Goal: Check status: Check status

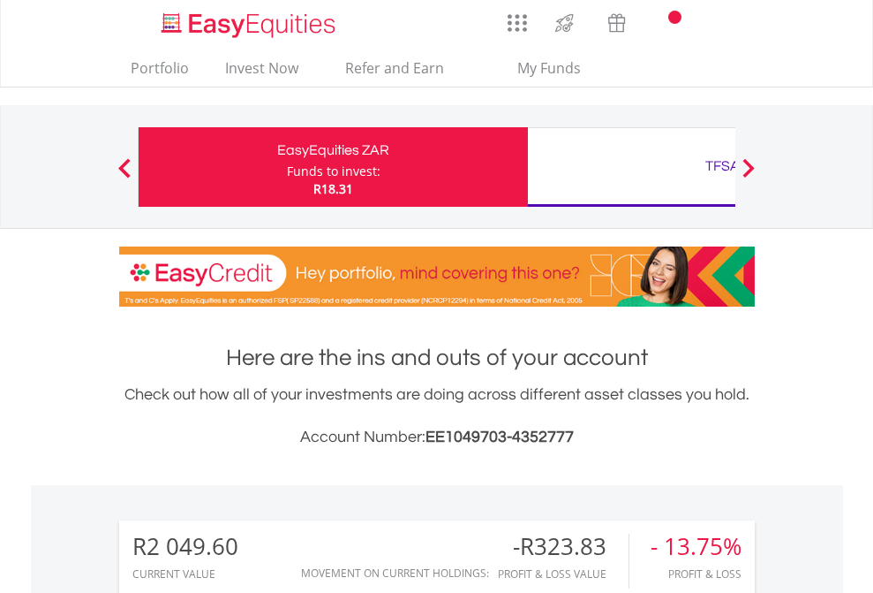
scroll to position [170, 277]
click at [287, 167] on div "Funds to invest:" at bounding box center [334, 171] width 94 height 18
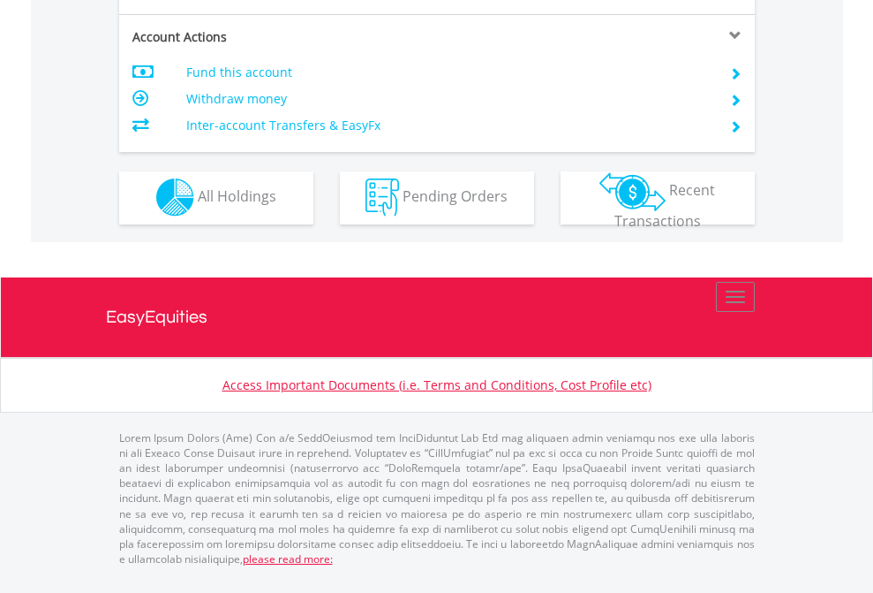
scroll to position [1651, 0]
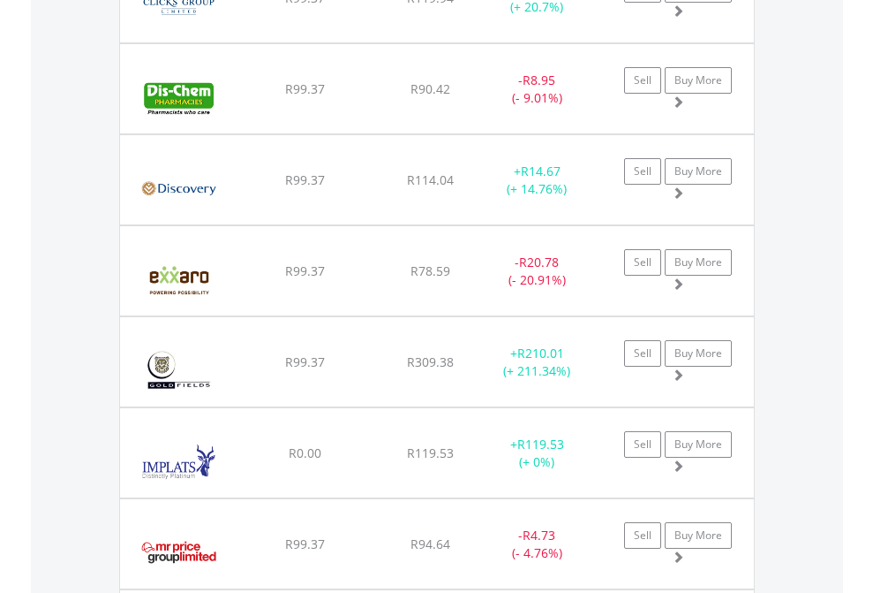
scroll to position [170, 277]
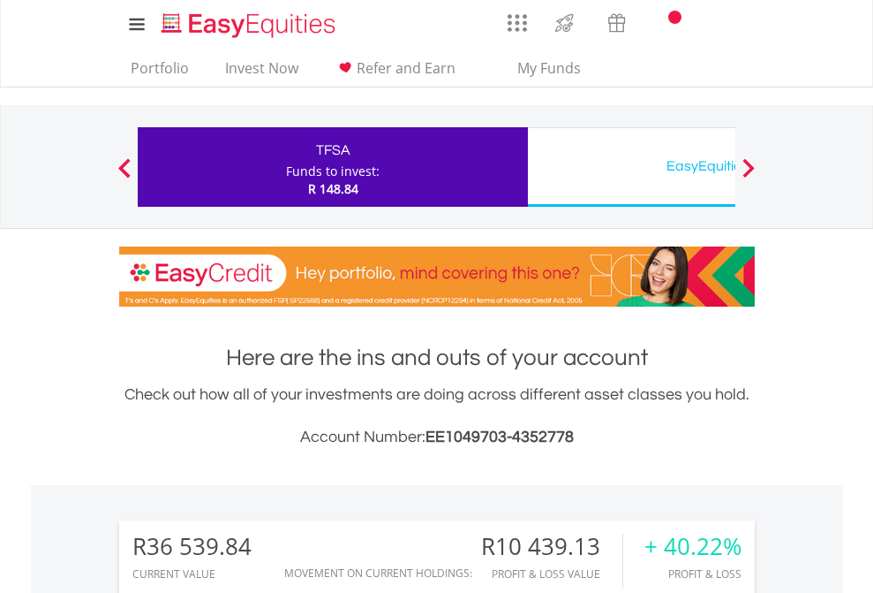
scroll to position [170, 277]
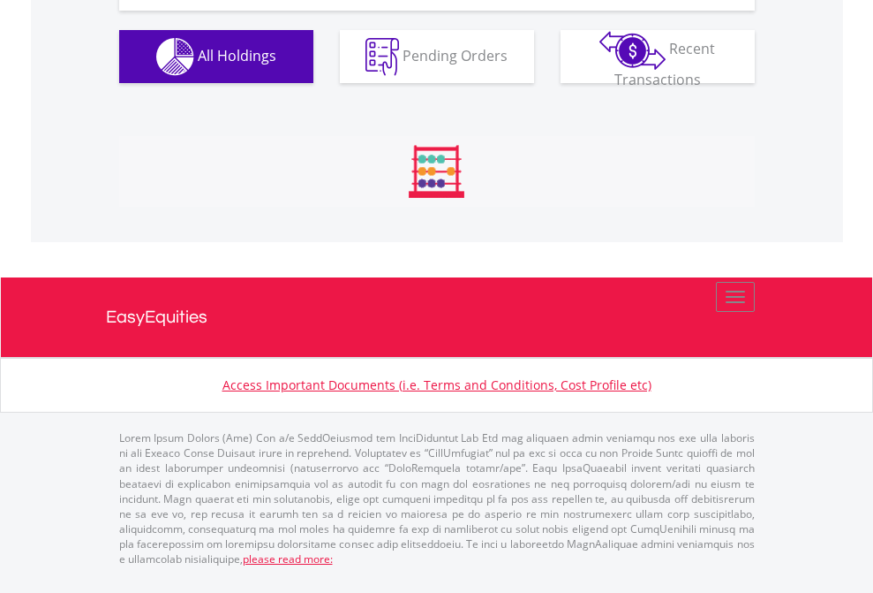
scroll to position [1964, 0]
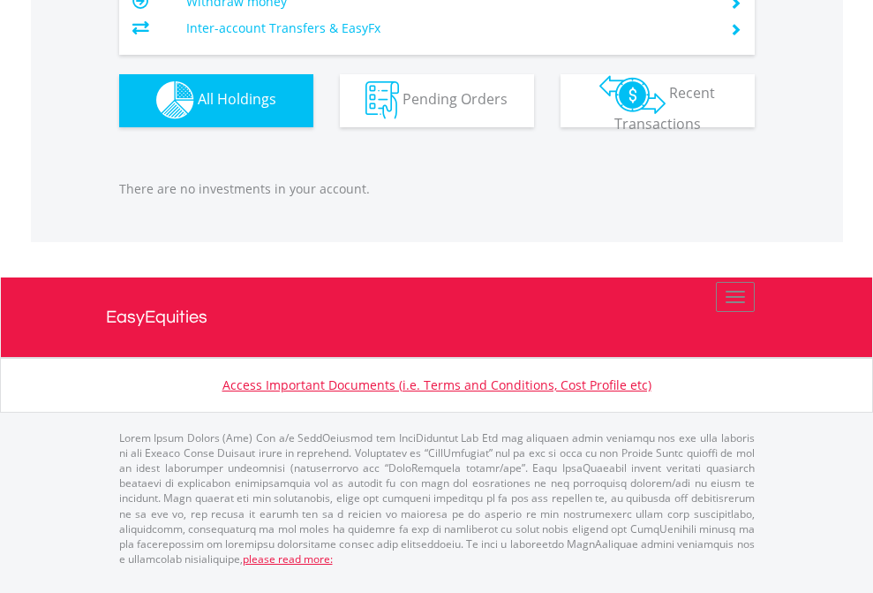
scroll to position [1749, 0]
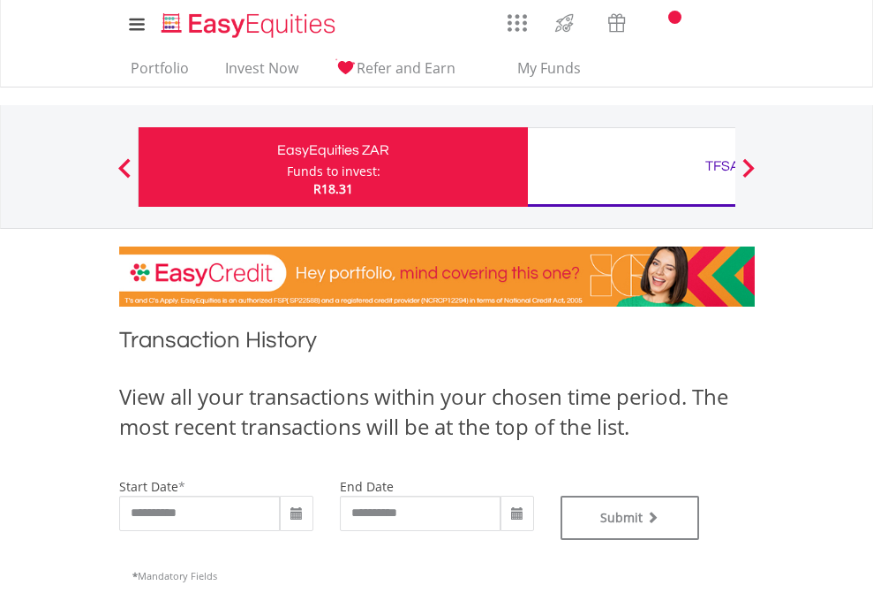
type input "**********"
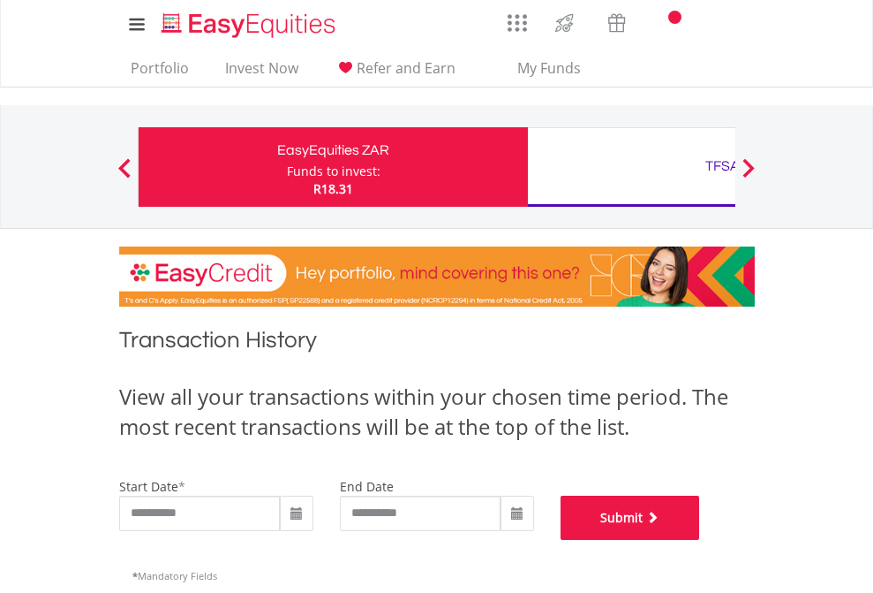
click at [700, 540] on button "Submit" at bounding box center [631, 517] width 140 height 44
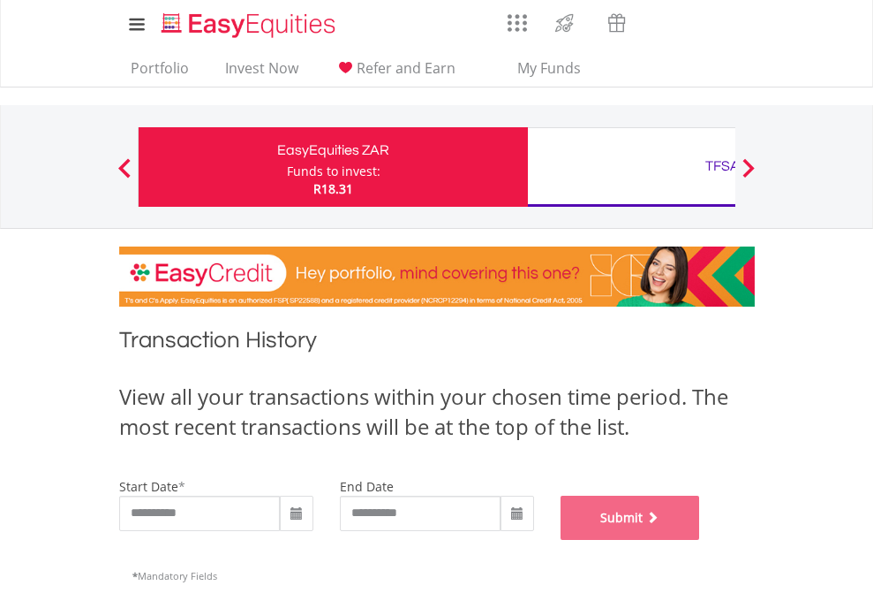
scroll to position [716, 0]
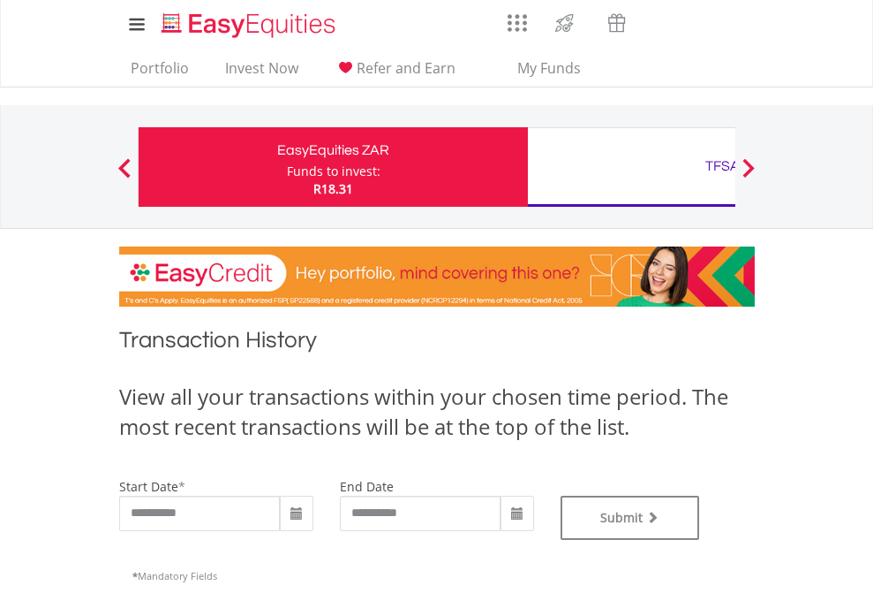
click at [631, 167] on div "TFSA" at bounding box center [723, 166] width 368 height 25
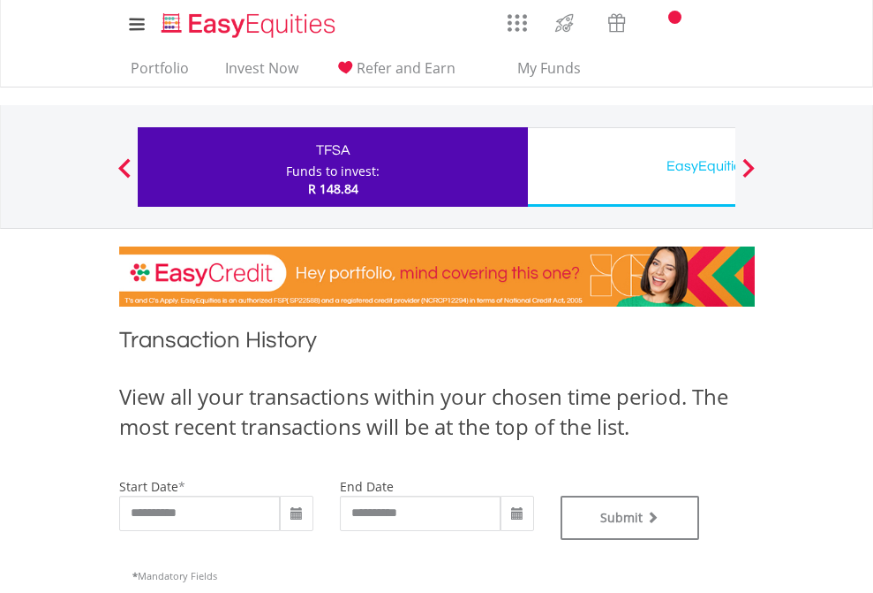
type input "**********"
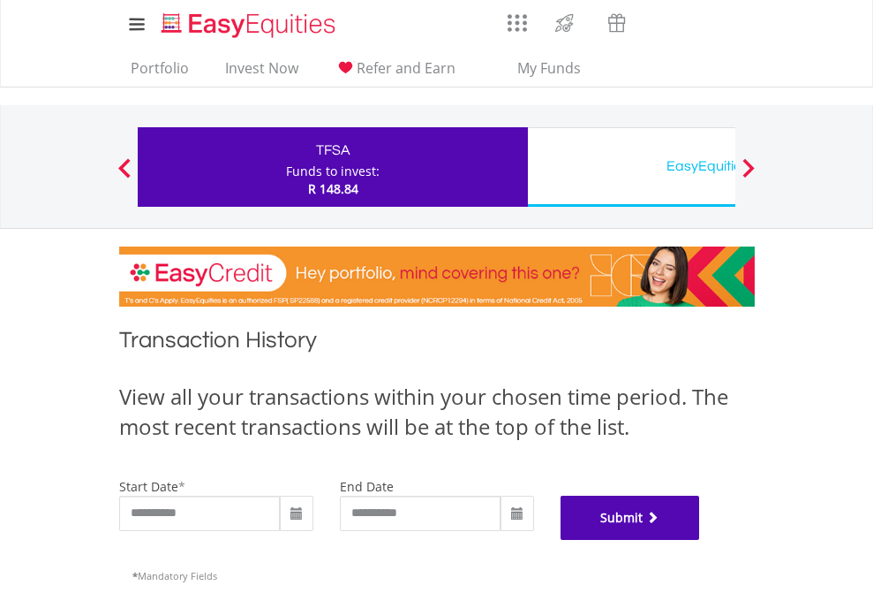
click at [700, 540] on button "Submit" at bounding box center [631, 517] width 140 height 44
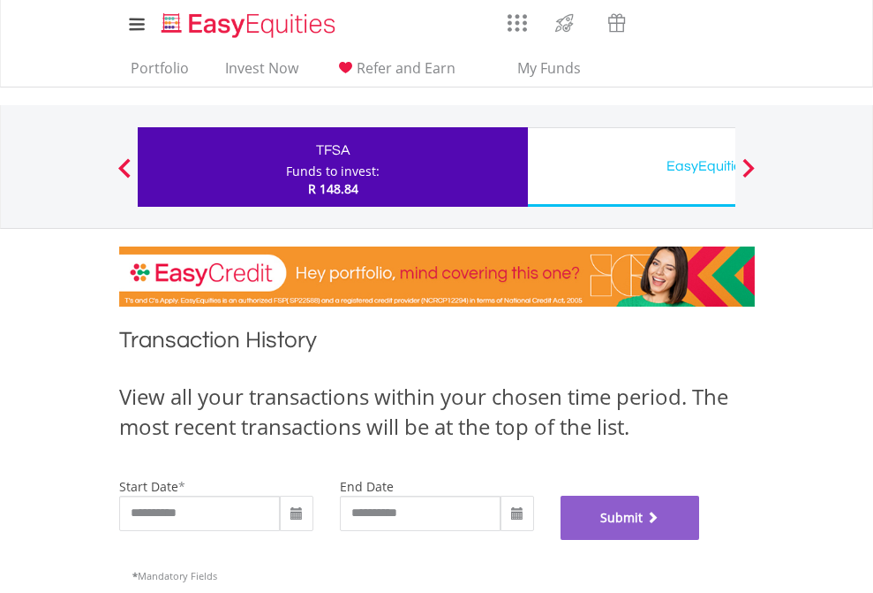
scroll to position [716, 0]
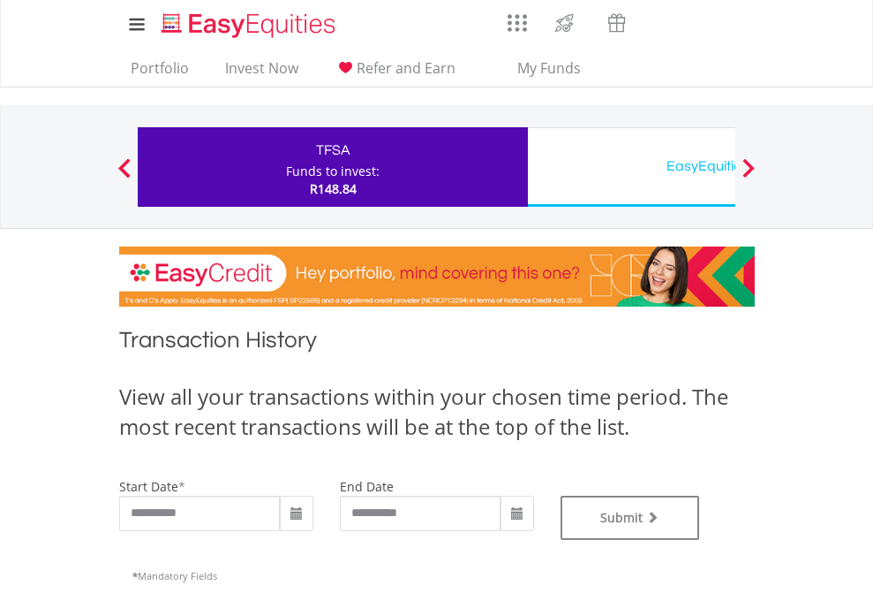
click at [631, 167] on div "EasyEquities USD" at bounding box center [723, 166] width 368 height 25
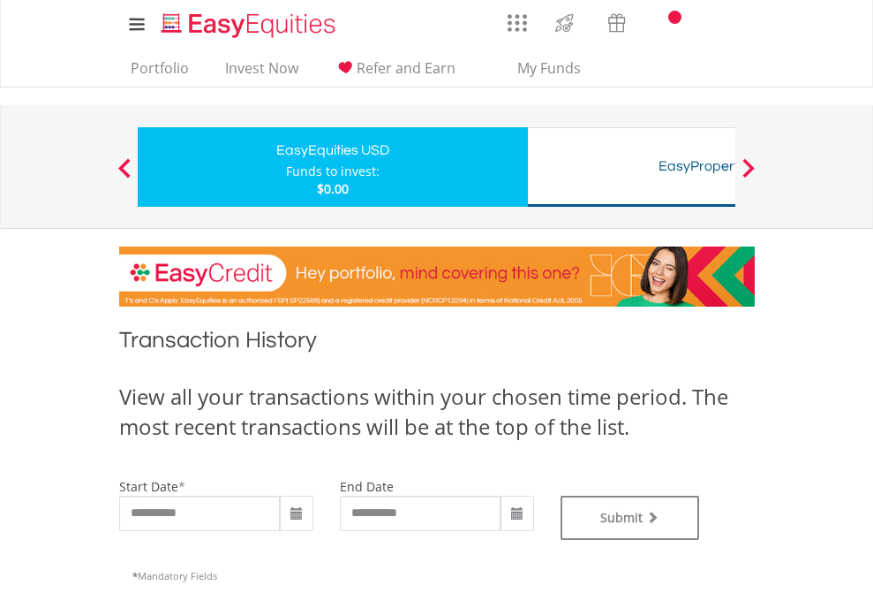
type input "**********"
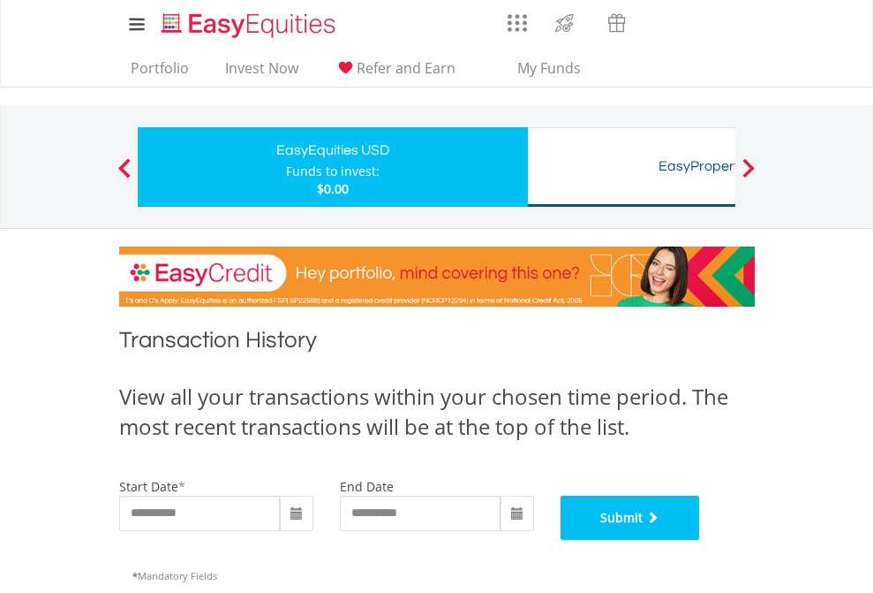
click at [700, 540] on button "Submit" at bounding box center [631, 517] width 140 height 44
